Goal: Navigation & Orientation: Find specific page/section

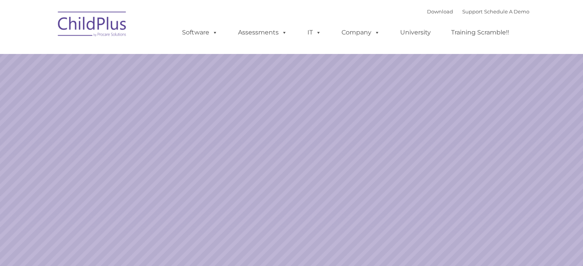
select select "MEDIUM"
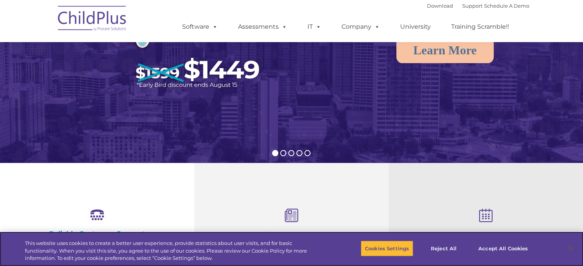
scroll to position [136, 0]
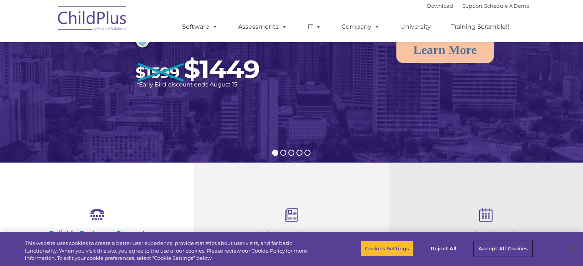
click at [484, 247] on button "Accept All Cookies" at bounding box center [503, 249] width 58 height 16
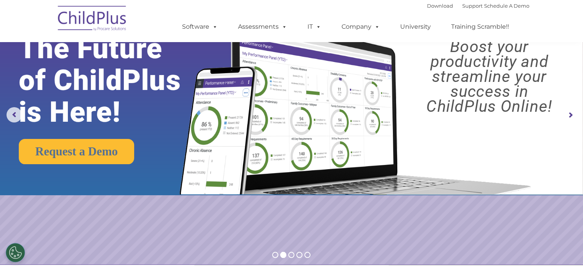
scroll to position [0, 0]
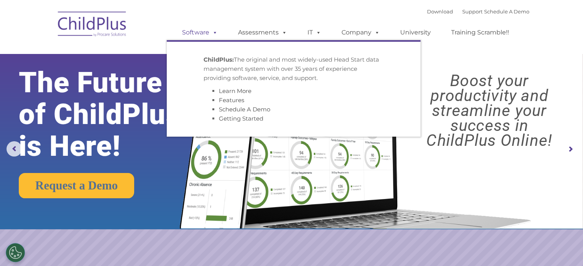
click at [187, 34] on link "Software" at bounding box center [199, 32] width 51 height 15
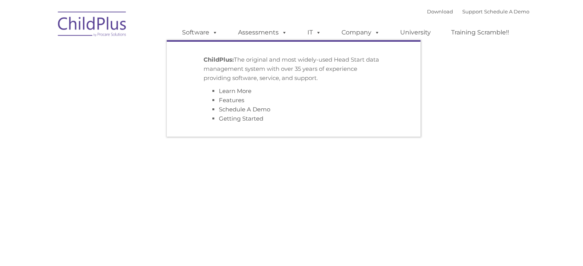
type input ""
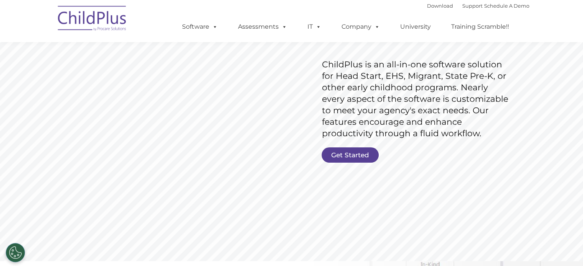
scroll to position [110, 0]
